Goal: Transaction & Acquisition: Purchase product/service

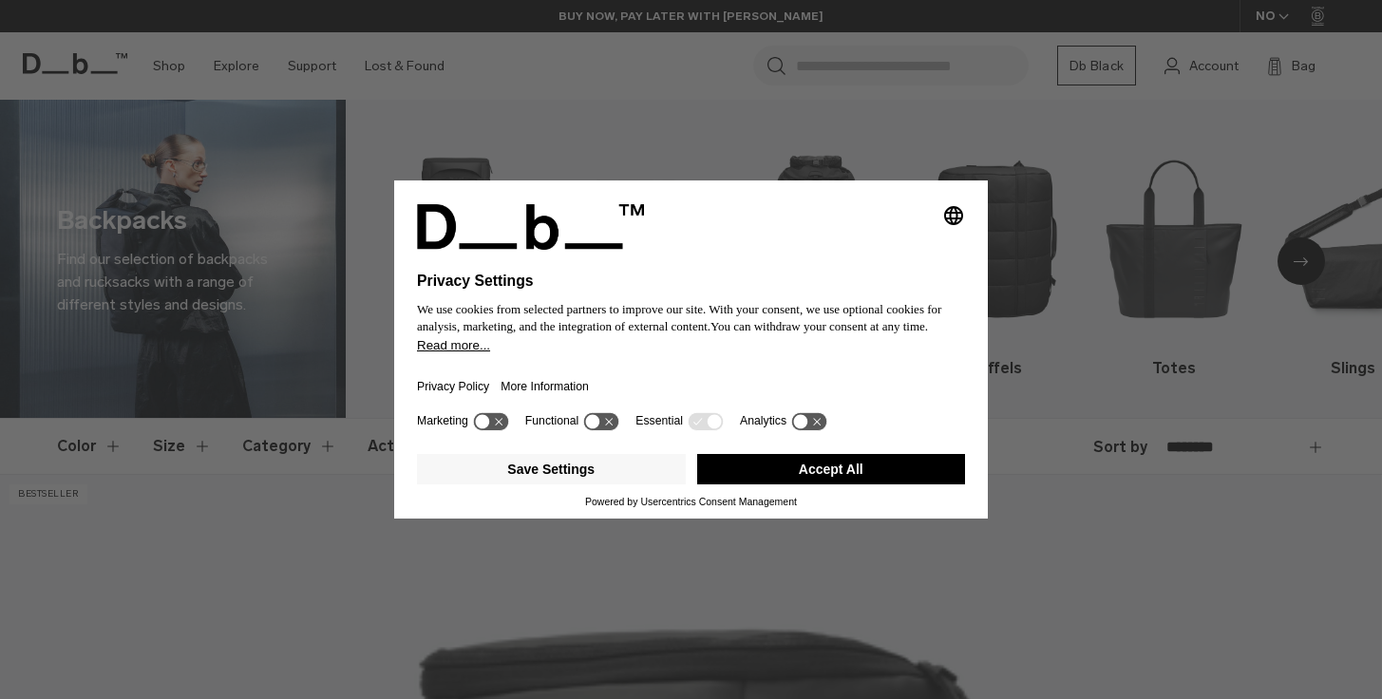
click at [606, 430] on icon at bounding box center [601, 421] width 35 height 18
click at [800, 474] on button "Accept All" at bounding box center [831, 469] width 269 height 30
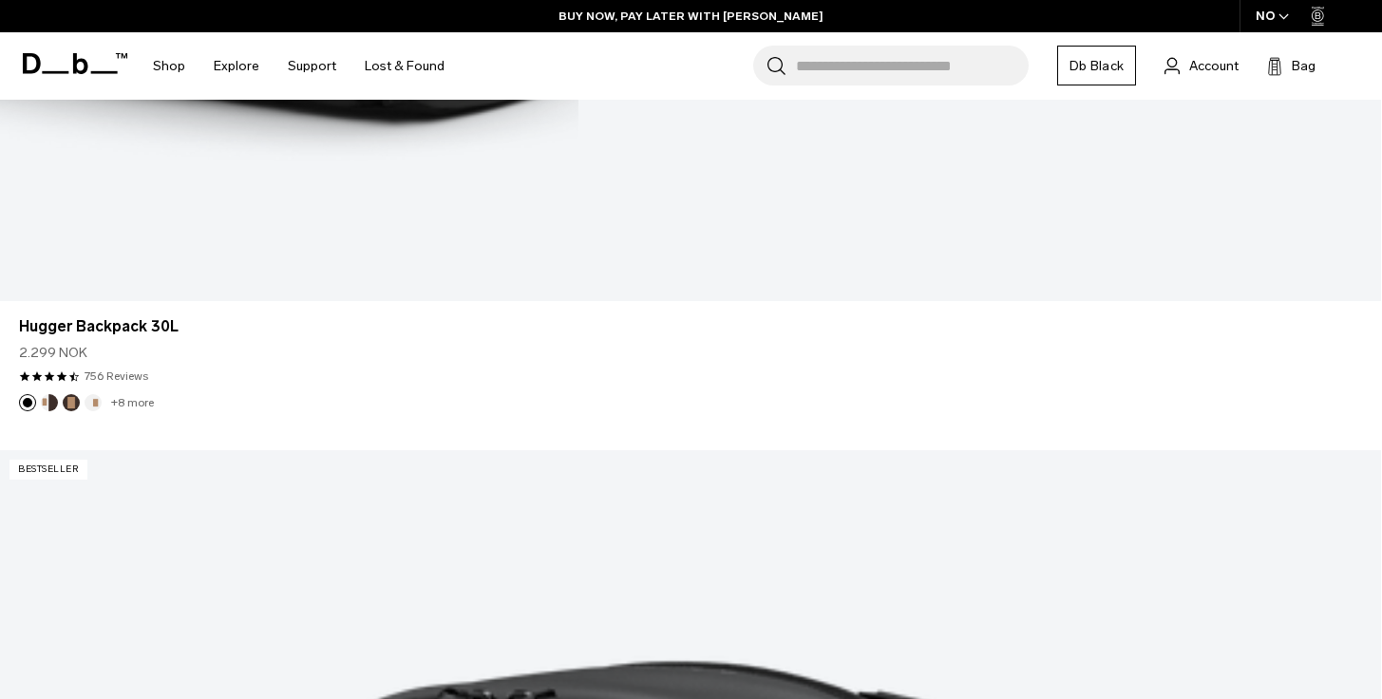
scroll to position [2827, 0]
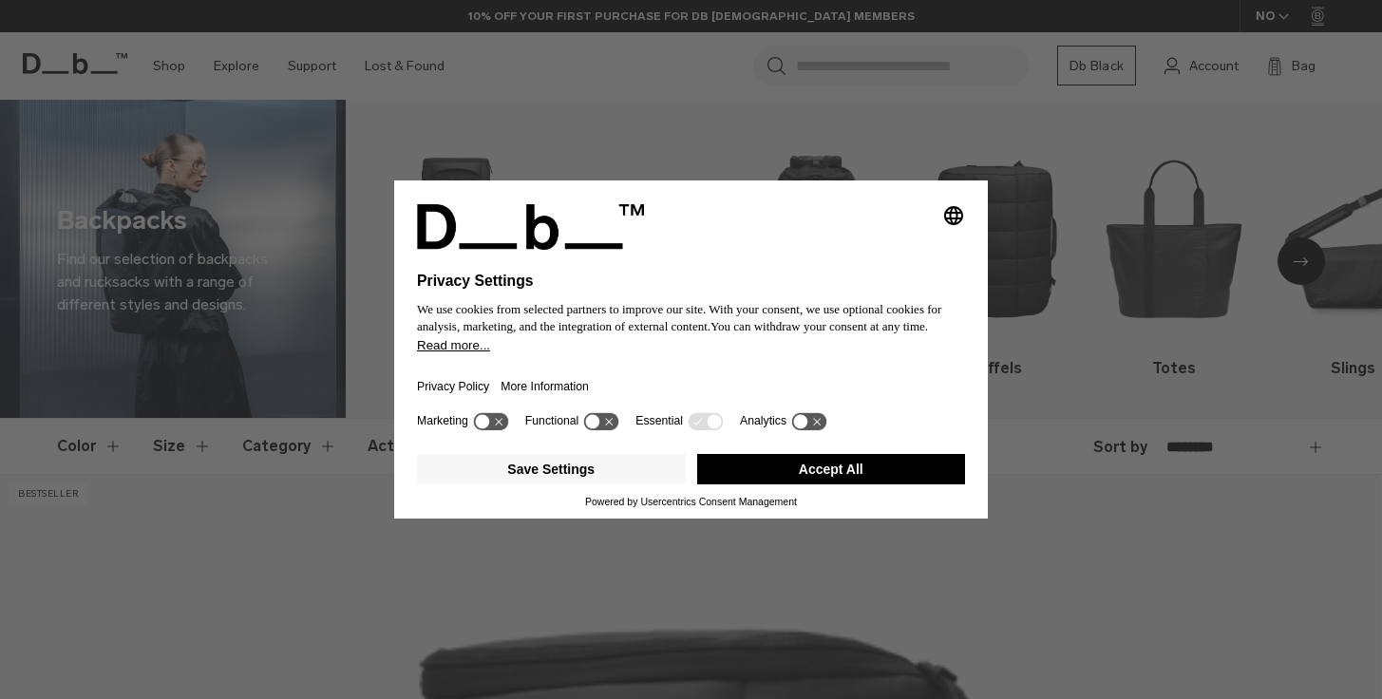
click at [772, 480] on button "Accept All" at bounding box center [831, 469] width 269 height 30
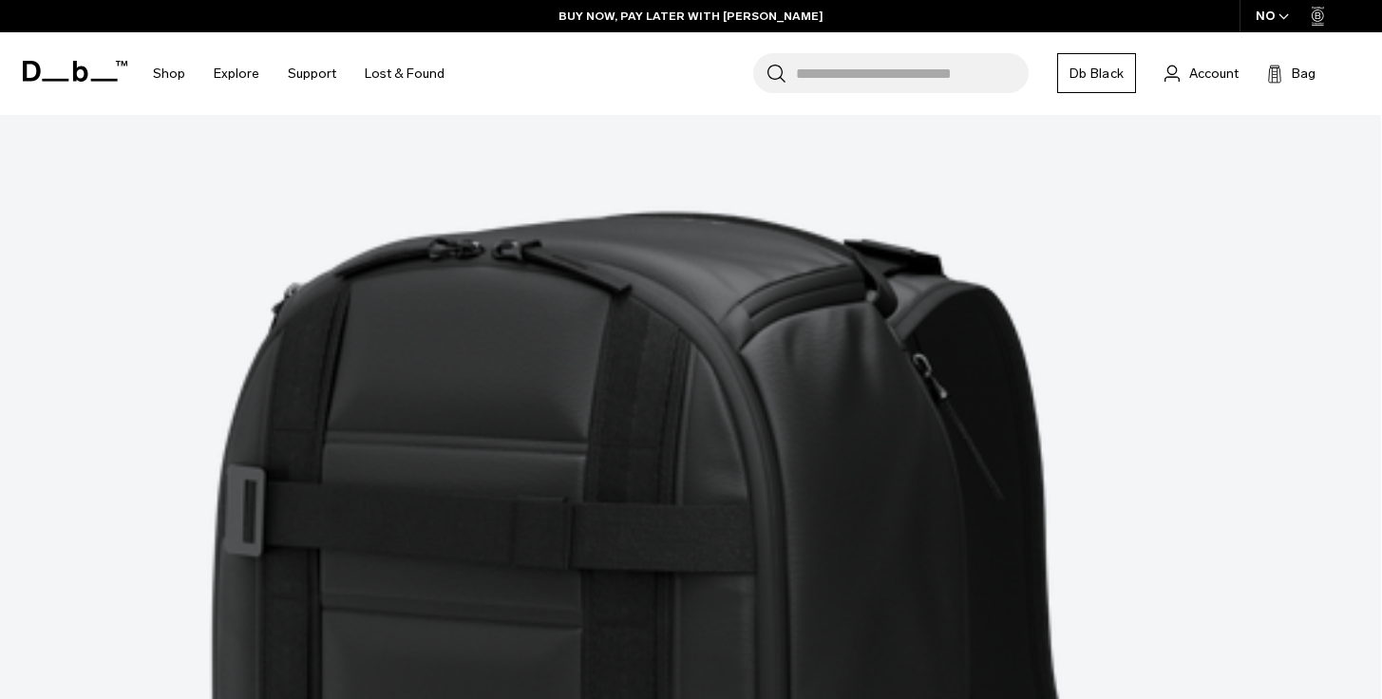
scroll to position [5519, 0]
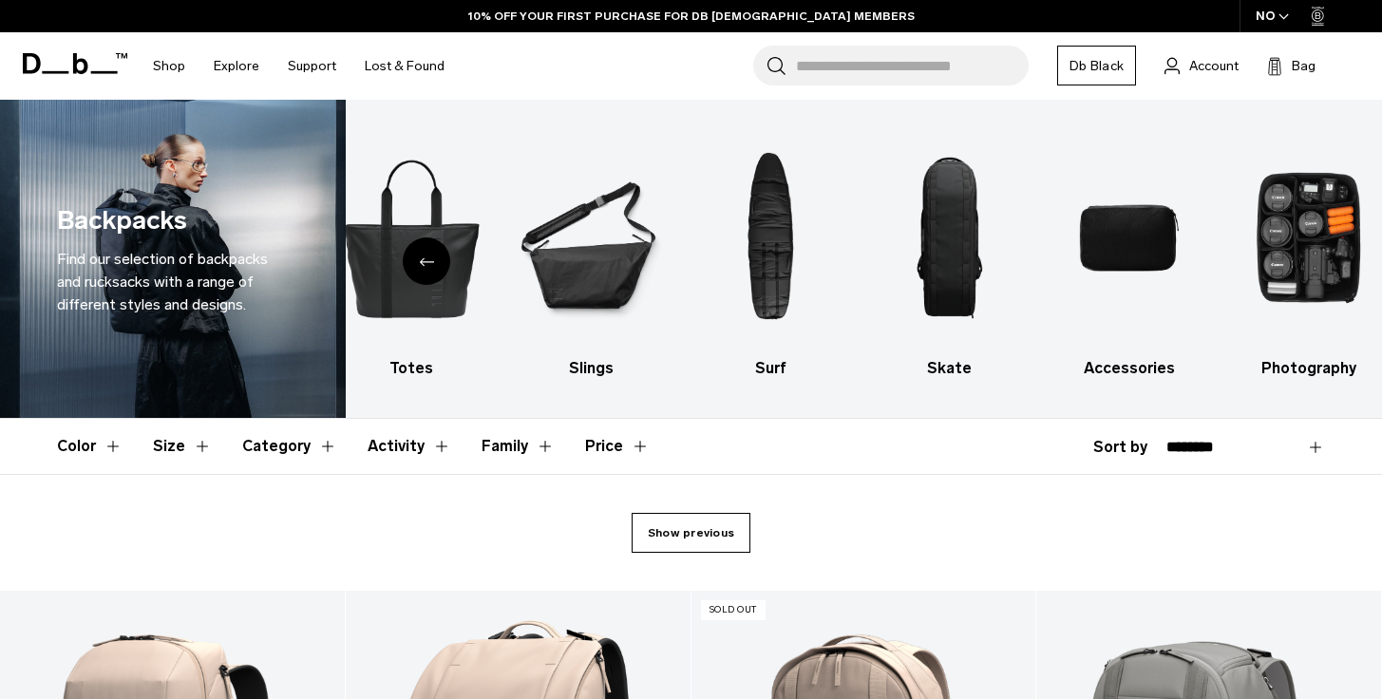
click at [693, 517] on link "Show previous" at bounding box center [690, 533] width 119 height 40
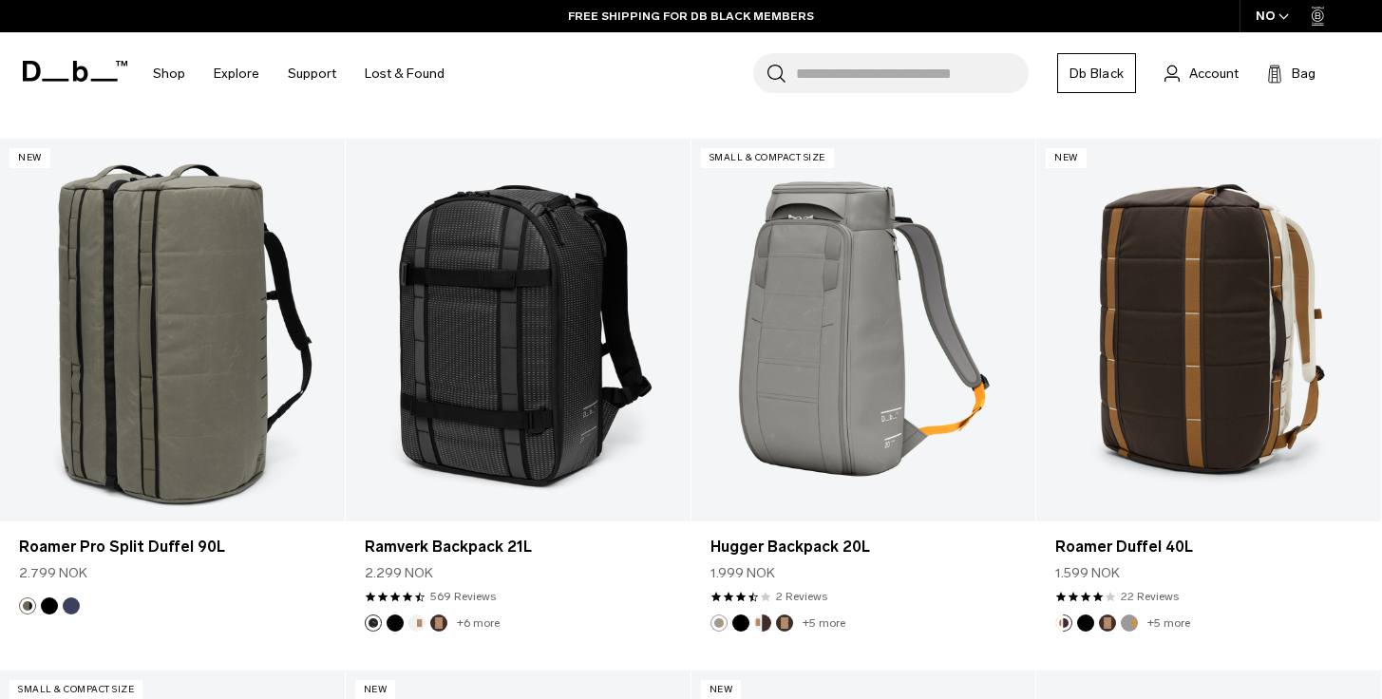
scroll to position [9913, 0]
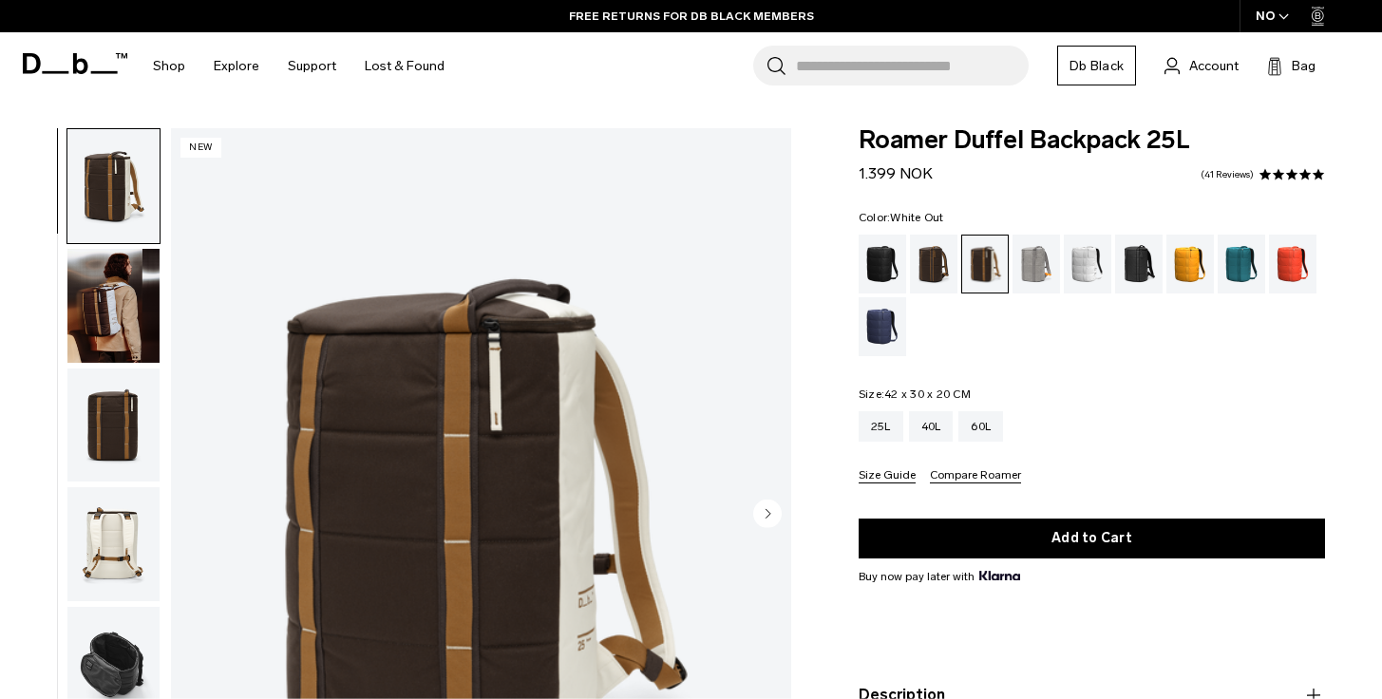
click at [1083, 273] on div "White Out" at bounding box center [1087, 264] width 48 height 59
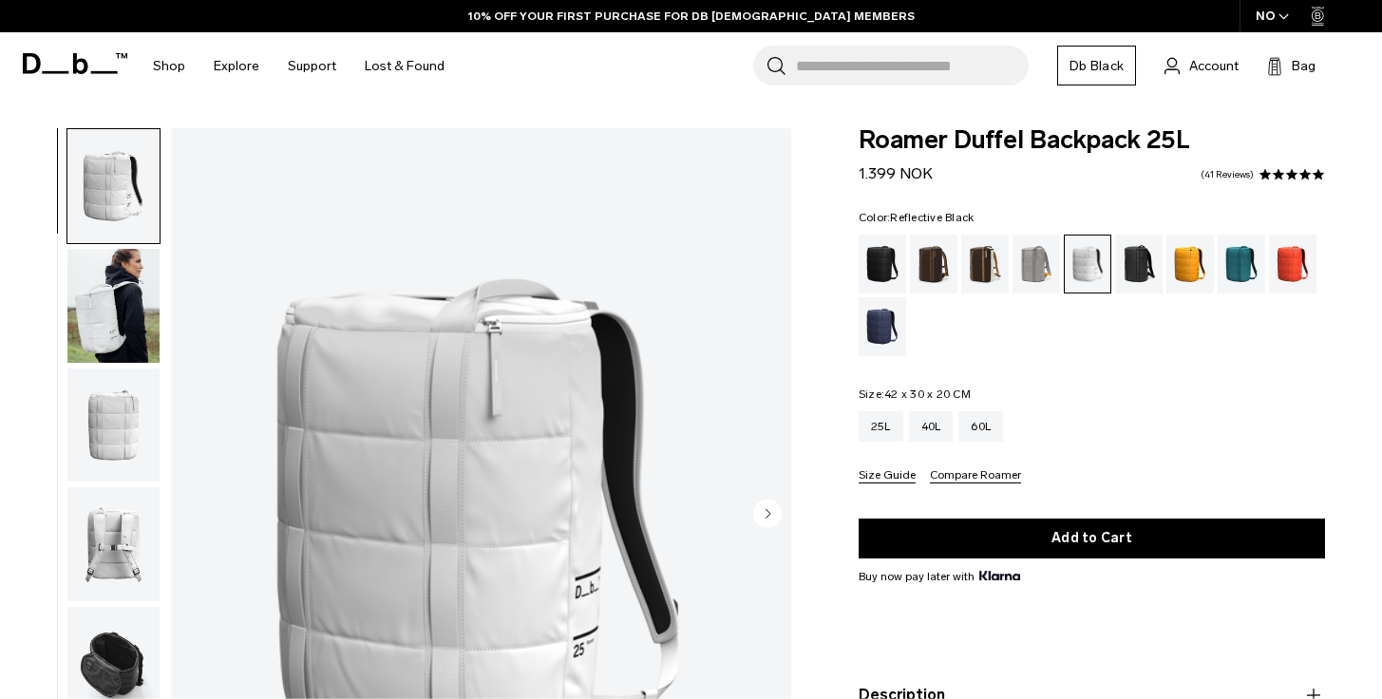
click at [1138, 247] on div "Reflective Black" at bounding box center [1139, 264] width 48 height 59
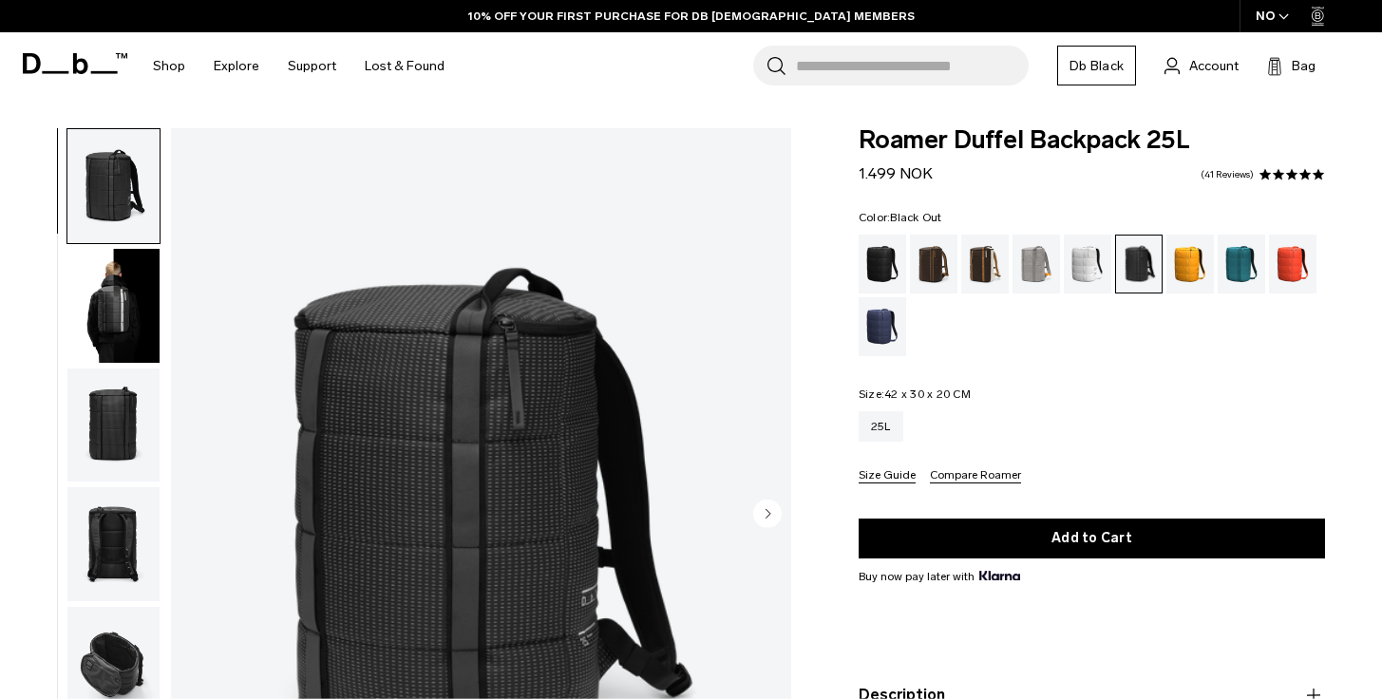
click at [876, 277] on div "Black Out" at bounding box center [882, 264] width 48 height 59
